Goal: Task Accomplishment & Management: Use online tool/utility

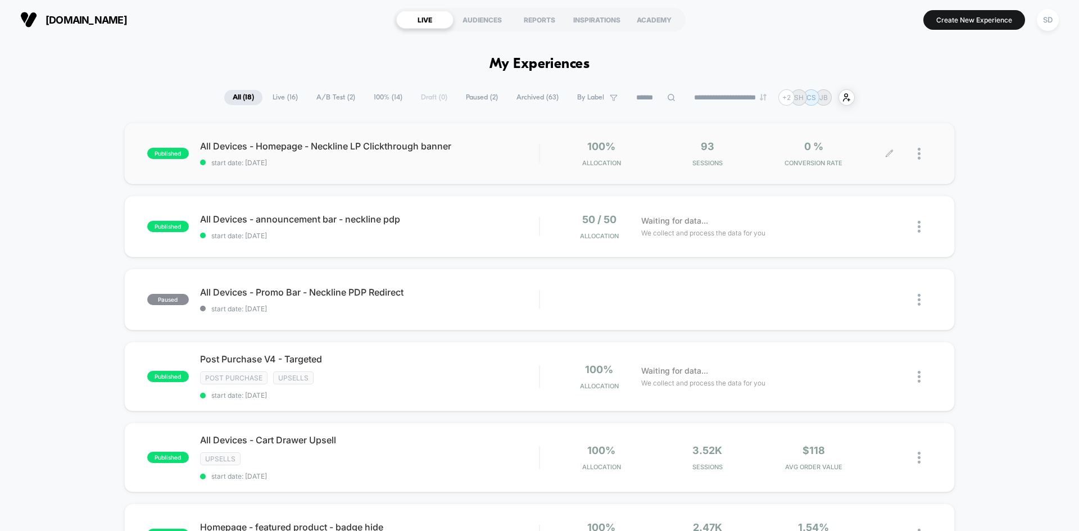
click at [544, 163] on div "100% Allocation 93 Sessions 0 % CONVERSION RATE" at bounding box center [736, 153] width 392 height 26
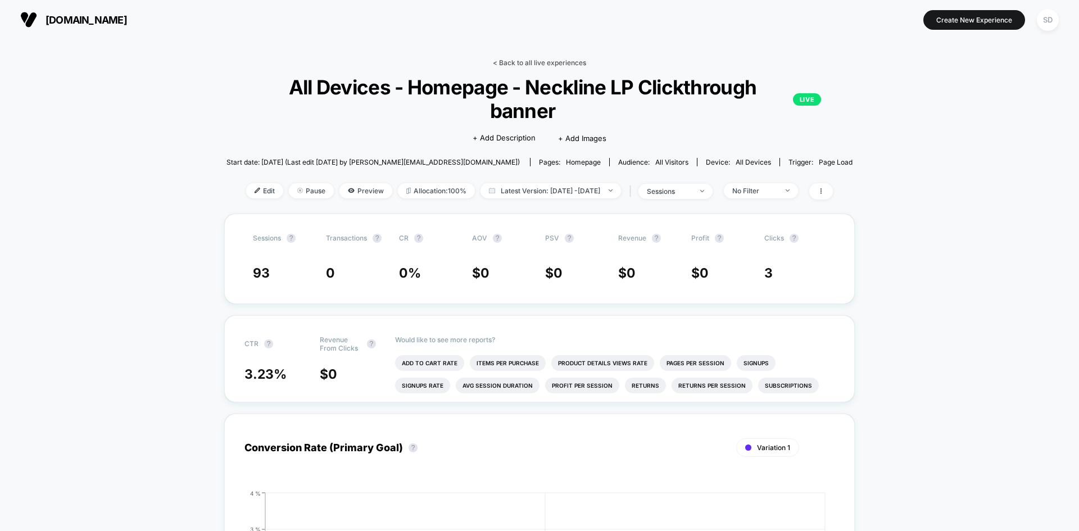
click at [529, 64] on link "< Back to all live experiences" at bounding box center [539, 62] width 93 height 8
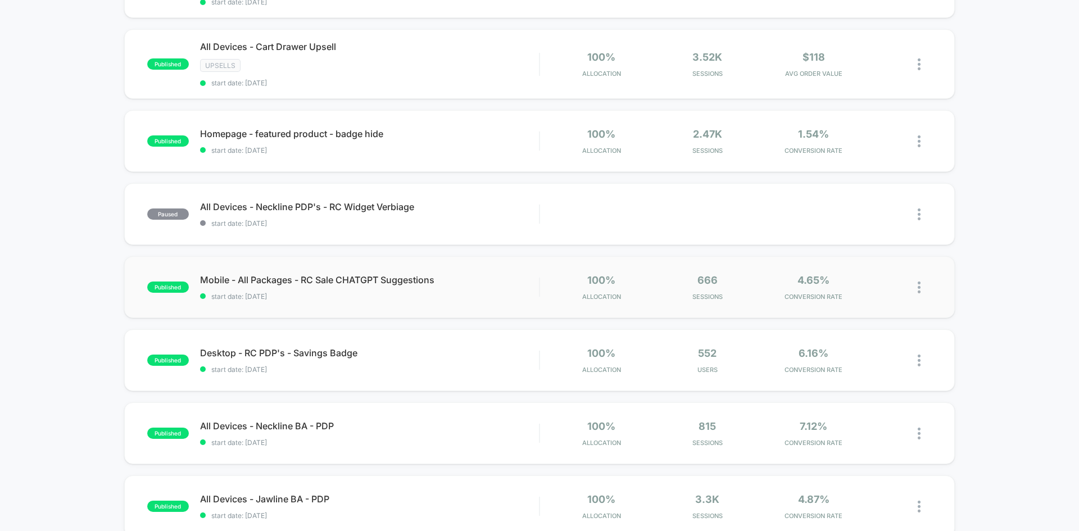
scroll to position [506, 0]
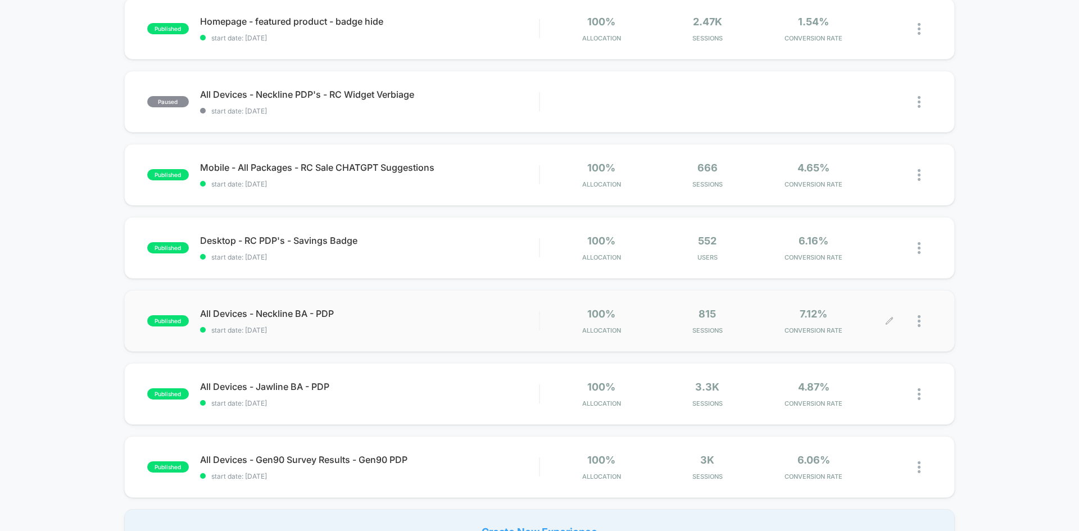
click at [773, 317] on div "7.12% CONVERSION RATE" at bounding box center [813, 321] width 101 height 26
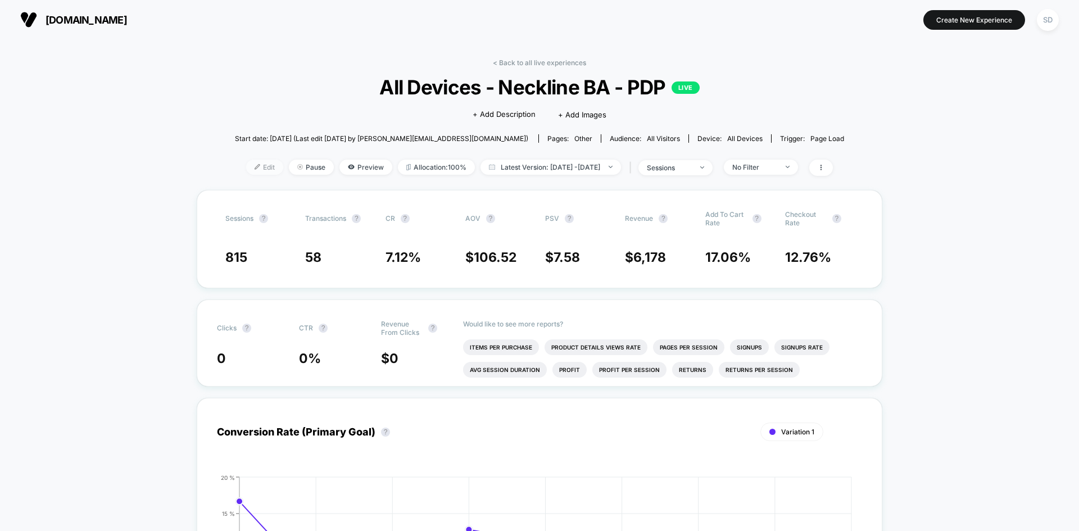
click at [246, 162] on span "Edit" at bounding box center [264, 167] width 37 height 15
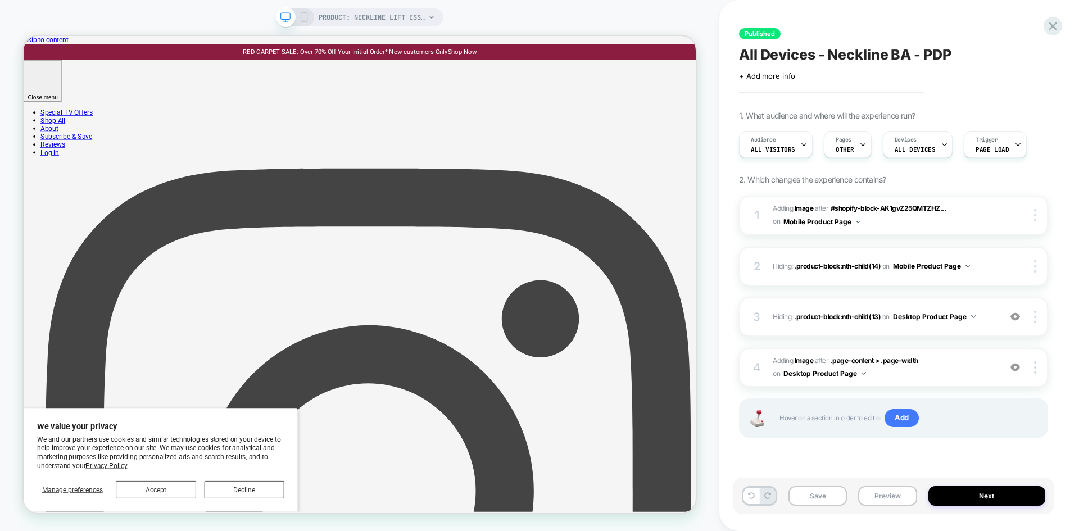
scroll to position [0, 1]
click at [858, 147] on icon at bounding box center [861, 144] width 7 height 7
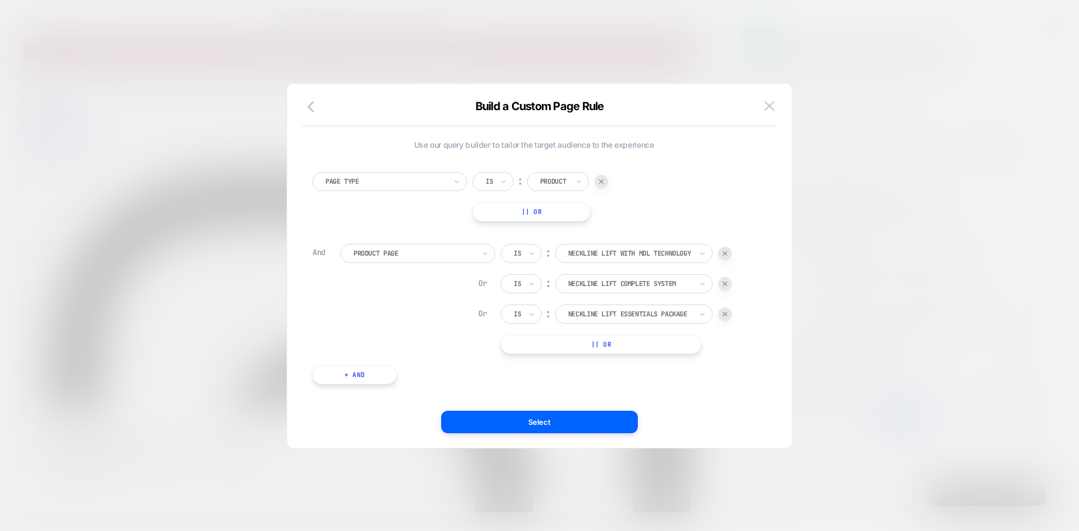
scroll to position [0, 0]
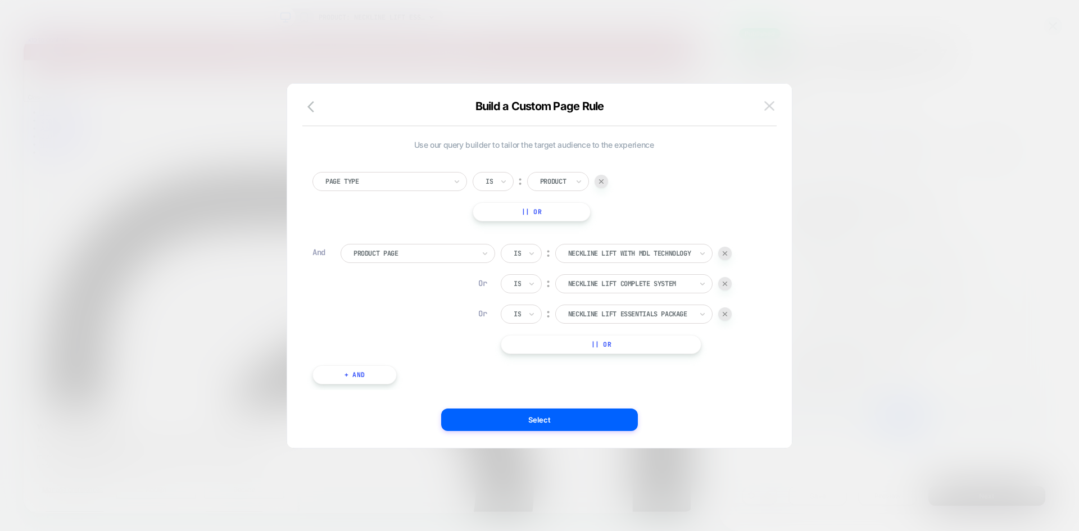
click at [769, 109] on img at bounding box center [769, 106] width 10 height 10
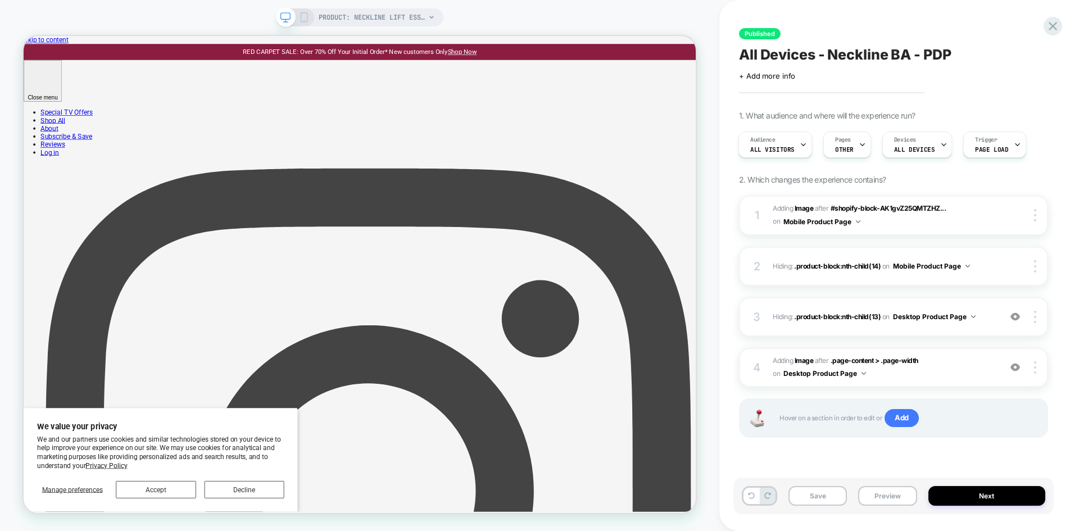
click at [1065, 28] on div "Published All Devices - Neckline BA - PDP Click to edit experience details + Ad…" at bounding box center [899, 265] width 360 height 531
click at [1060, 25] on div at bounding box center [1052, 26] width 23 height 23
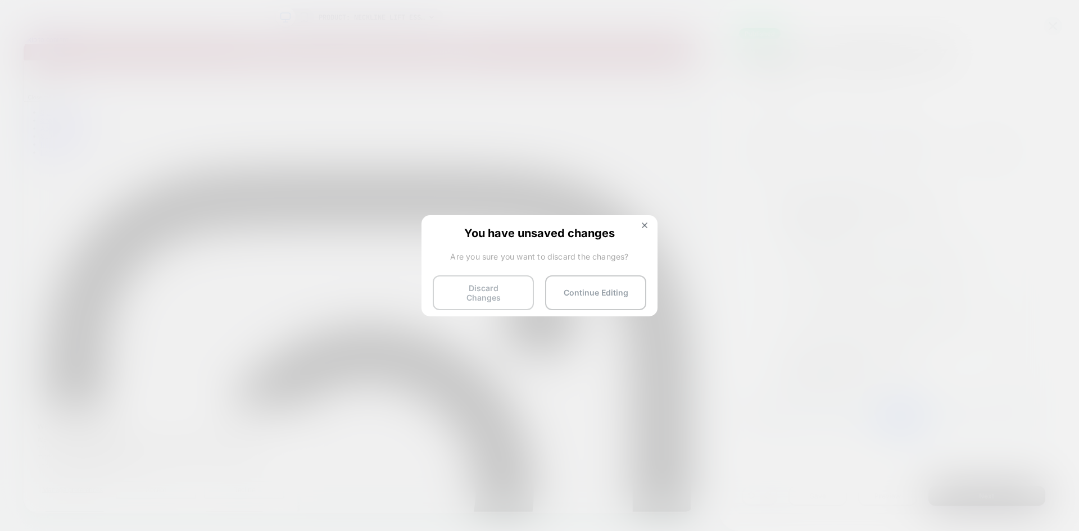
drag, startPoint x: 481, startPoint y: 296, endPoint x: 490, endPoint y: 290, distance: 10.6
click at [482, 296] on button "Discard Changes" at bounding box center [483, 292] width 101 height 35
